Goal: Information Seeking & Learning: Learn about a topic

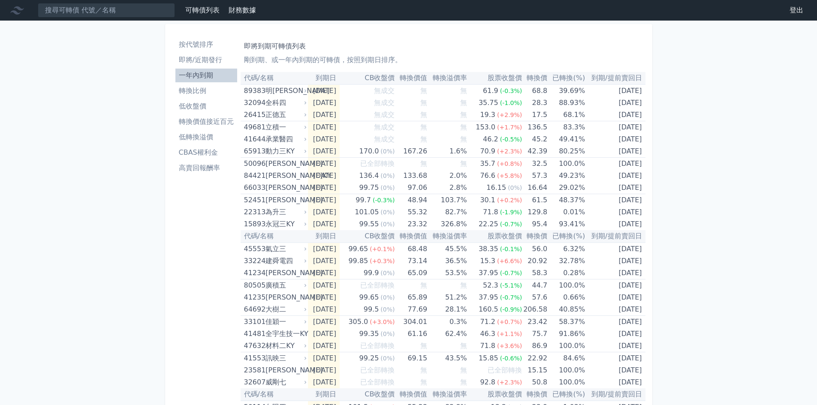
click at [212, 76] on li "一年內到期" at bounding box center [206, 75] width 62 height 10
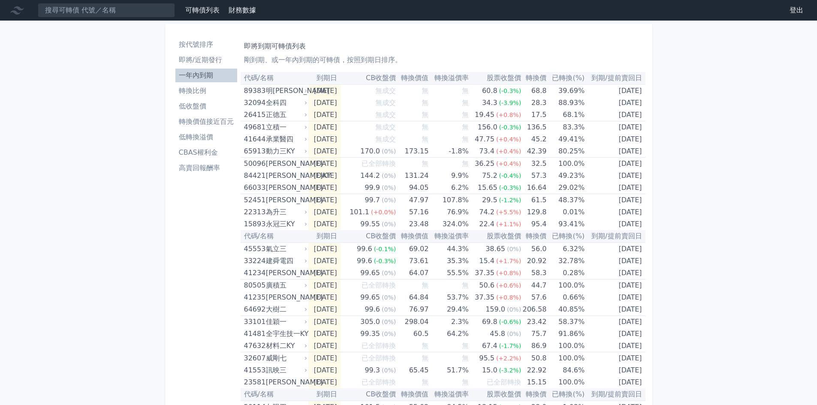
click at [205, 168] on li "高賣回報酬率" at bounding box center [206, 168] width 62 height 10
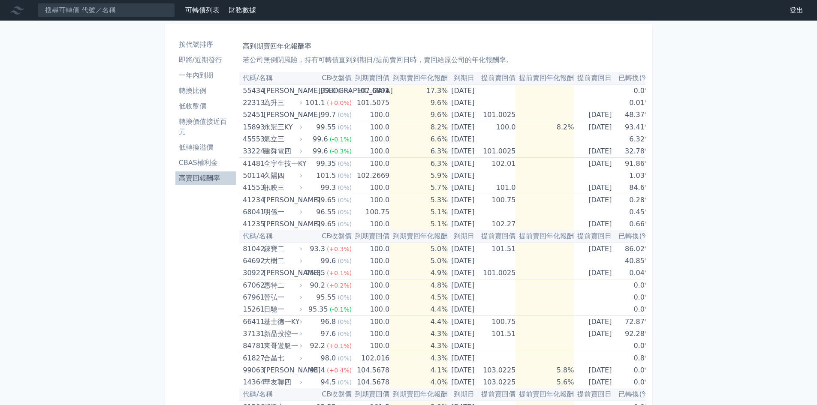
click at [197, 163] on li "CBAS權利金" at bounding box center [205, 163] width 61 height 10
click at [190, 164] on li "CBAS權利金" at bounding box center [205, 163] width 61 height 10
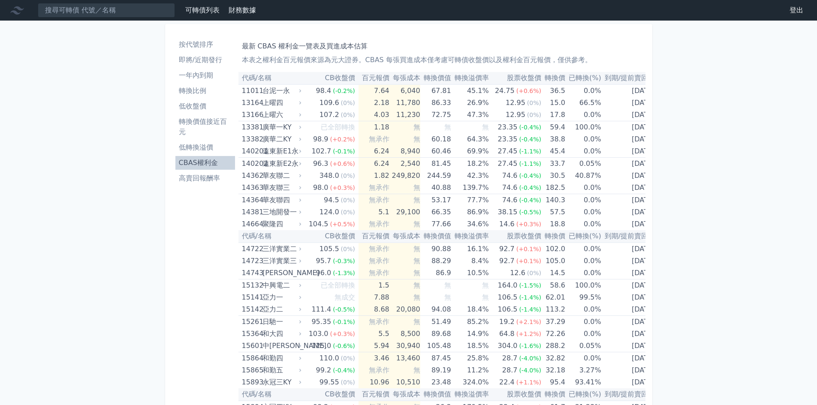
click at [197, 47] on li "按代號排序" at bounding box center [205, 44] width 60 height 10
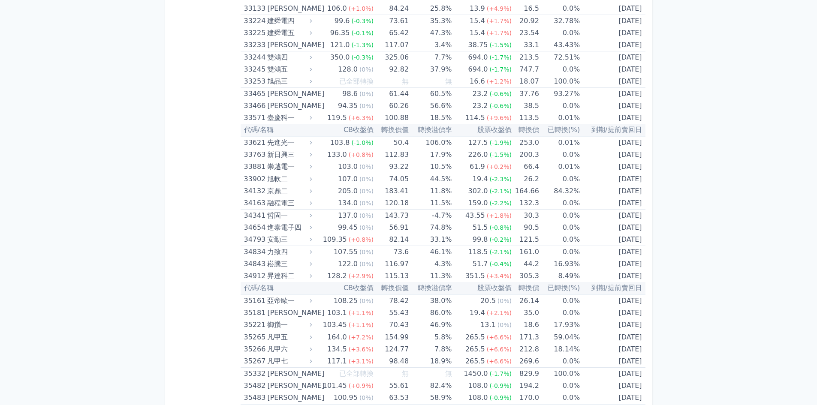
scroll to position [1673, 0]
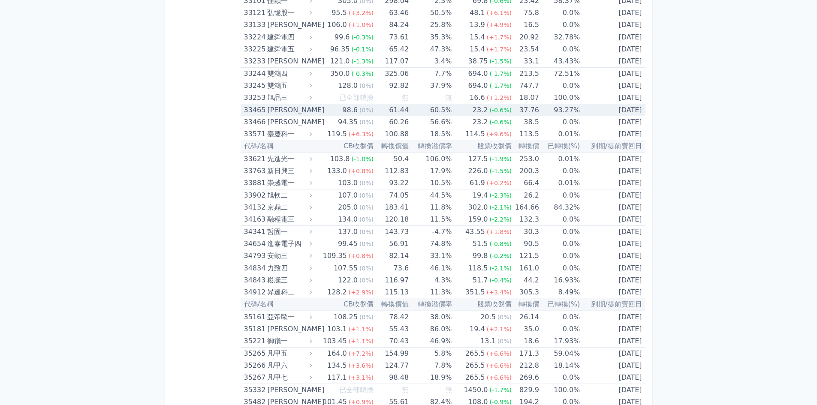
click at [273, 111] on div "[PERSON_NAME]" at bounding box center [288, 110] width 43 height 12
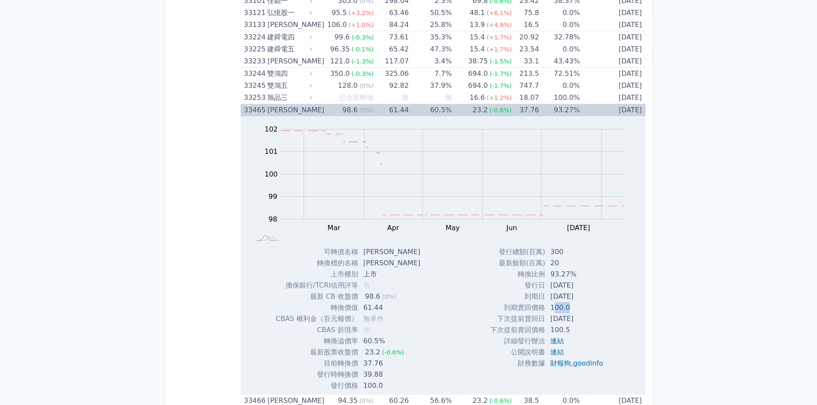
drag, startPoint x: 564, startPoint y: 309, endPoint x: 552, endPoint y: 308, distance: 12.5
click at [552, 308] on td "100.0" at bounding box center [577, 307] width 65 height 11
drag, startPoint x: 584, startPoint y: 298, endPoint x: 568, endPoint y: 298, distance: 15.4
click at [568, 298] on td "[DATE]" at bounding box center [577, 296] width 65 height 11
click at [278, 112] on div "[PERSON_NAME]" at bounding box center [288, 110] width 43 height 12
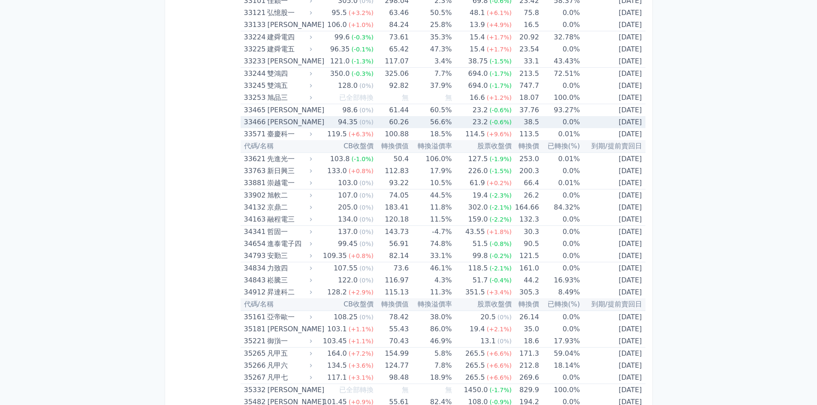
click at [278, 122] on div "[PERSON_NAME]" at bounding box center [288, 122] width 43 height 12
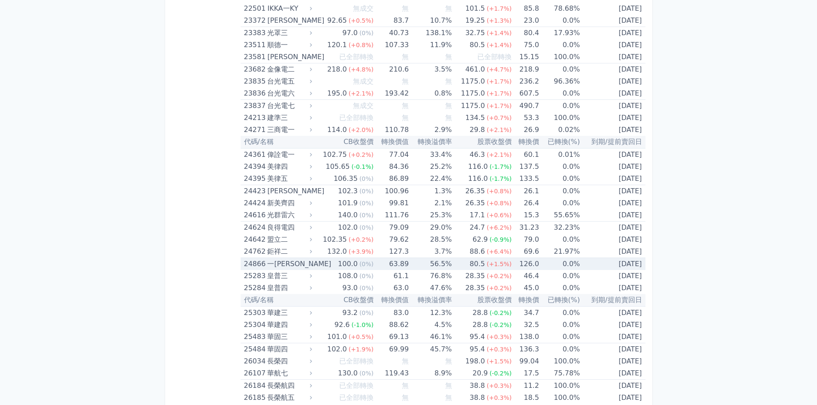
scroll to position [515, 0]
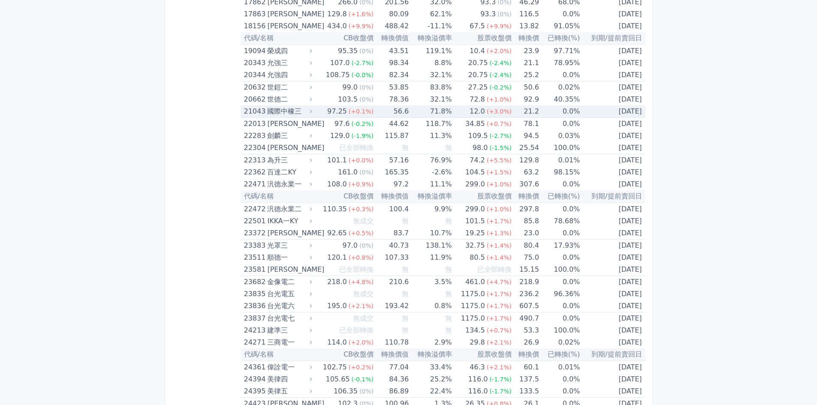
click at [284, 113] on div "國際中橡三" at bounding box center [288, 112] width 43 height 12
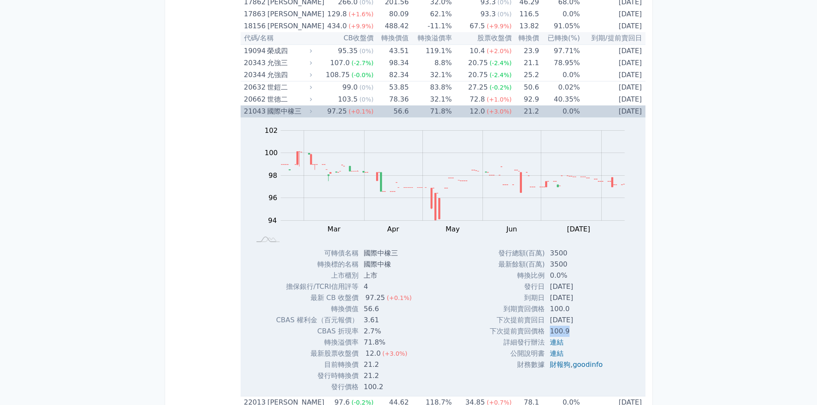
drag, startPoint x: 566, startPoint y: 332, endPoint x: 547, endPoint y: 330, distance: 19.9
click at [547, 330] on td "100.9" at bounding box center [577, 331] width 65 height 11
click at [263, 111] on div "21043" at bounding box center [254, 112] width 21 height 12
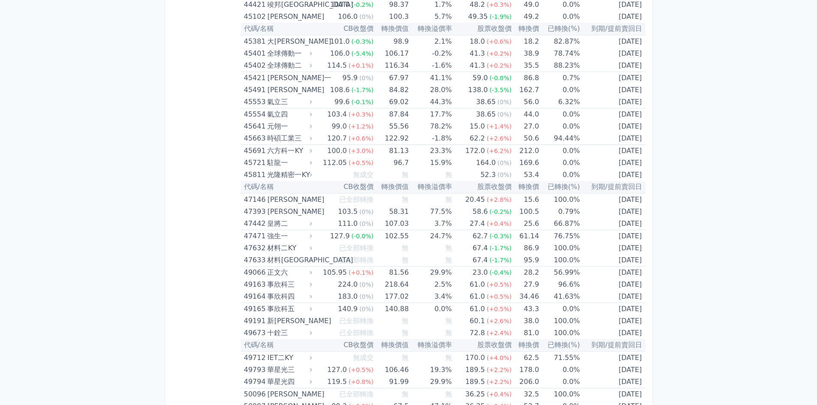
scroll to position [2832, 0]
